Goal: Complete application form

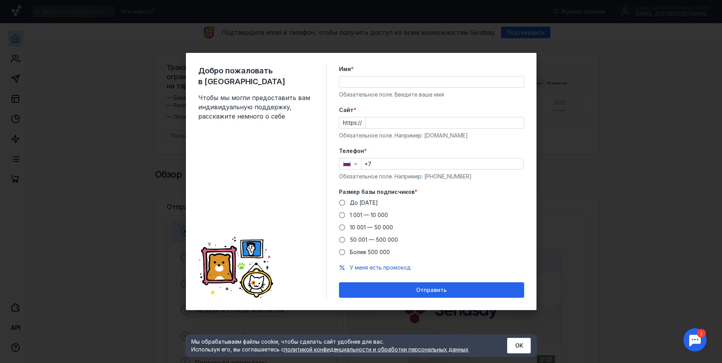
click at [374, 79] on input "Имя *" at bounding box center [431, 81] width 184 height 11
type input "[PERSON_NAME]"
type input "[PHONE_NUMBER]"
drag, startPoint x: 422, startPoint y: 81, endPoint x: 364, endPoint y: 80, distance: 57.9
click at [364, 80] on input "[PERSON_NAME]" at bounding box center [431, 81] width 184 height 11
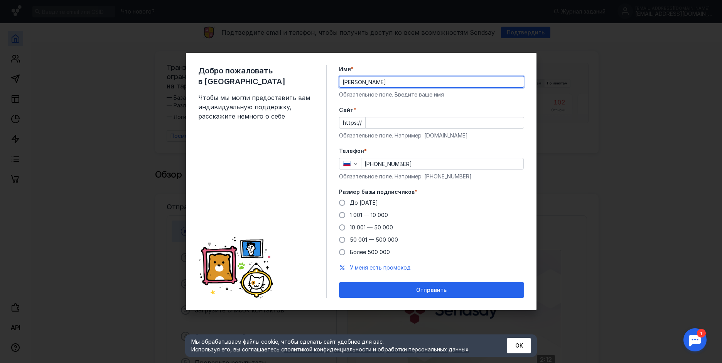
type input "[PERSON_NAME]"
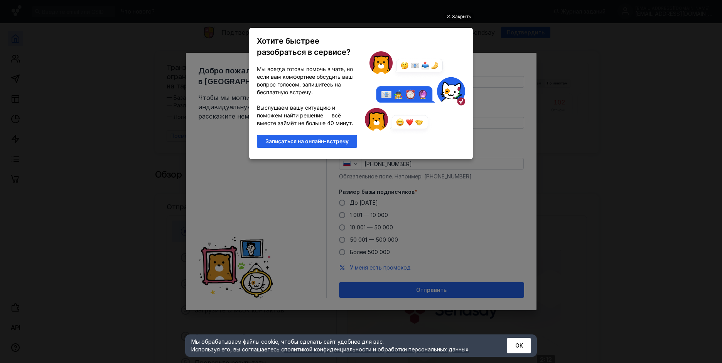
click at [458, 12] on div "Закрыть Хотите быстрее разобраться в сервисе? Мы всегда готовы помочь в чате, н…" at bounding box center [360, 172] width 231 height 343
click at [455, 17] on div "Закрыть" at bounding box center [461, 16] width 19 height 8
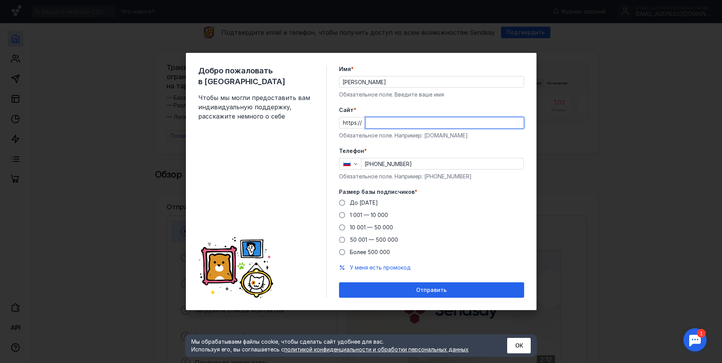
paste input "[DOMAIN_NAME]"
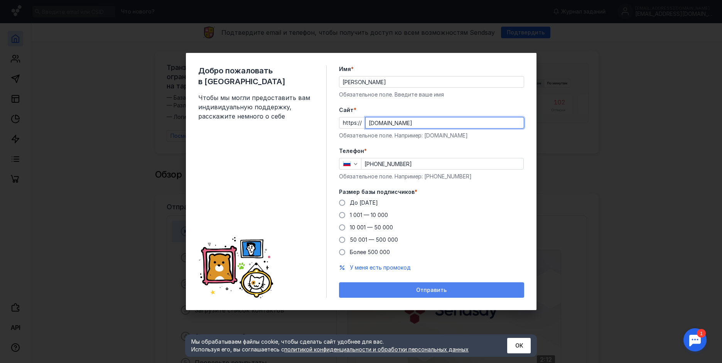
type input "[DOMAIN_NAME]"
click at [438, 289] on span "Отправить" at bounding box center [431, 290] width 30 height 7
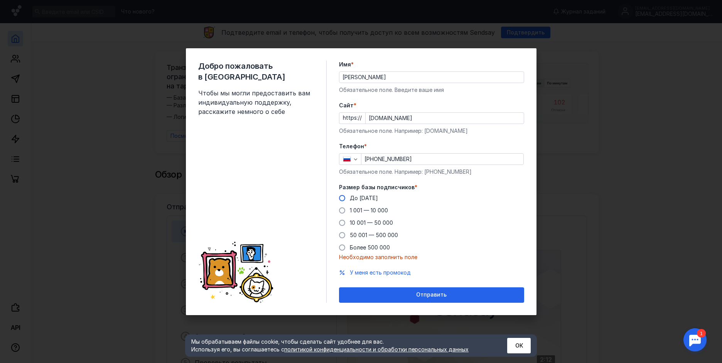
click at [341, 196] on span at bounding box center [342, 198] width 6 height 6
click at [0, 0] on input "До [DATE]" at bounding box center [0, 0] width 0 height 0
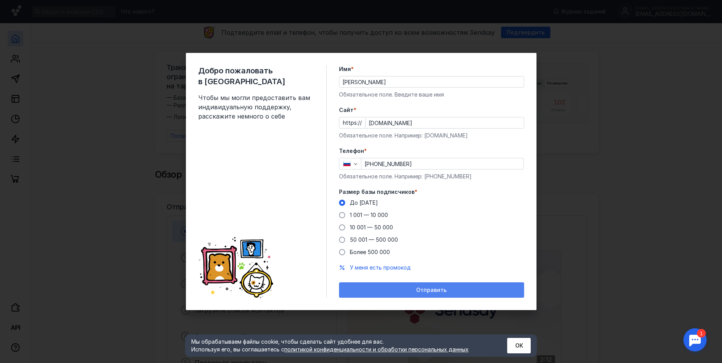
click at [429, 291] on span "Отправить" at bounding box center [431, 290] width 30 height 7
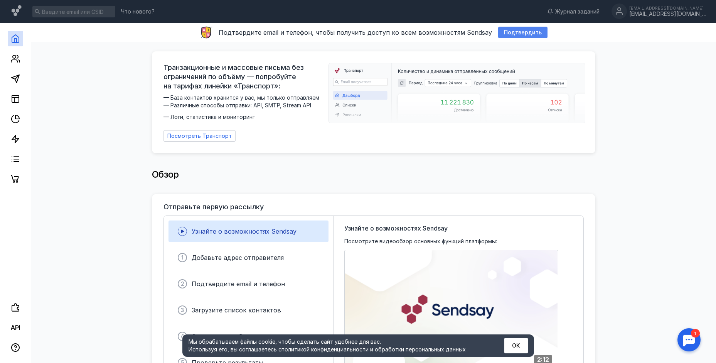
click at [508, 31] on span "Подтвердить" at bounding box center [523, 32] width 38 height 7
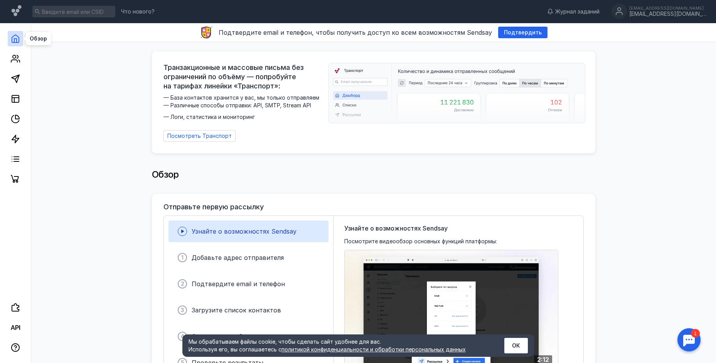
click at [15, 42] on icon at bounding box center [15, 38] width 9 height 9
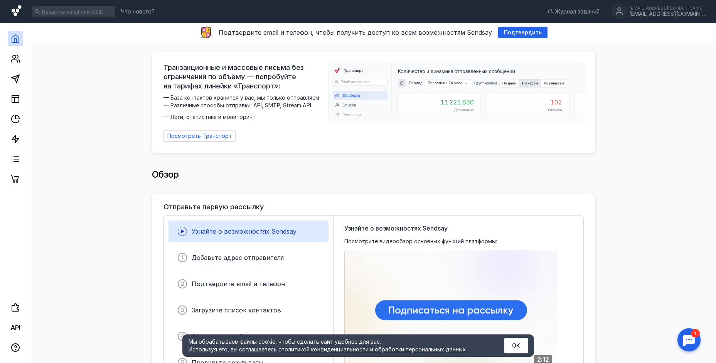
click at [18, 9] on icon at bounding box center [17, 11] width 11 height 13
